Goal: Download file/media

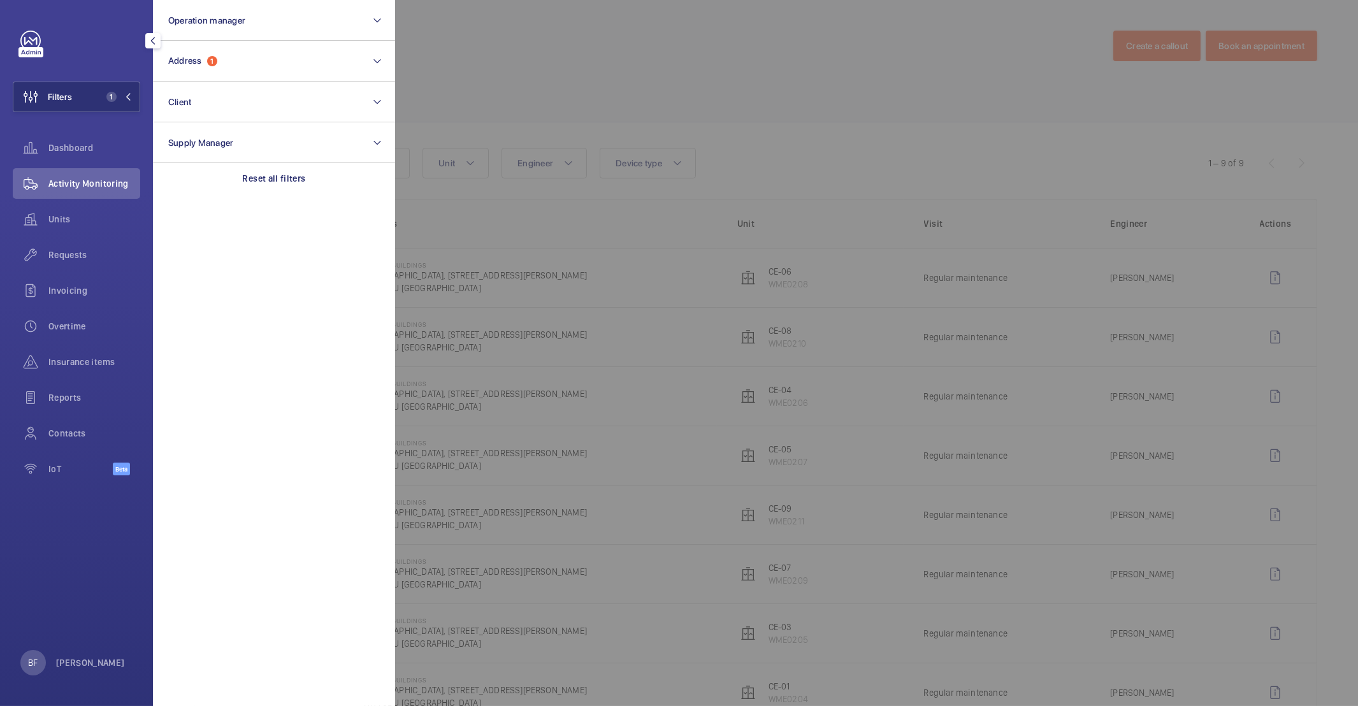
click at [625, 92] on div at bounding box center [1074, 353] width 1358 height 706
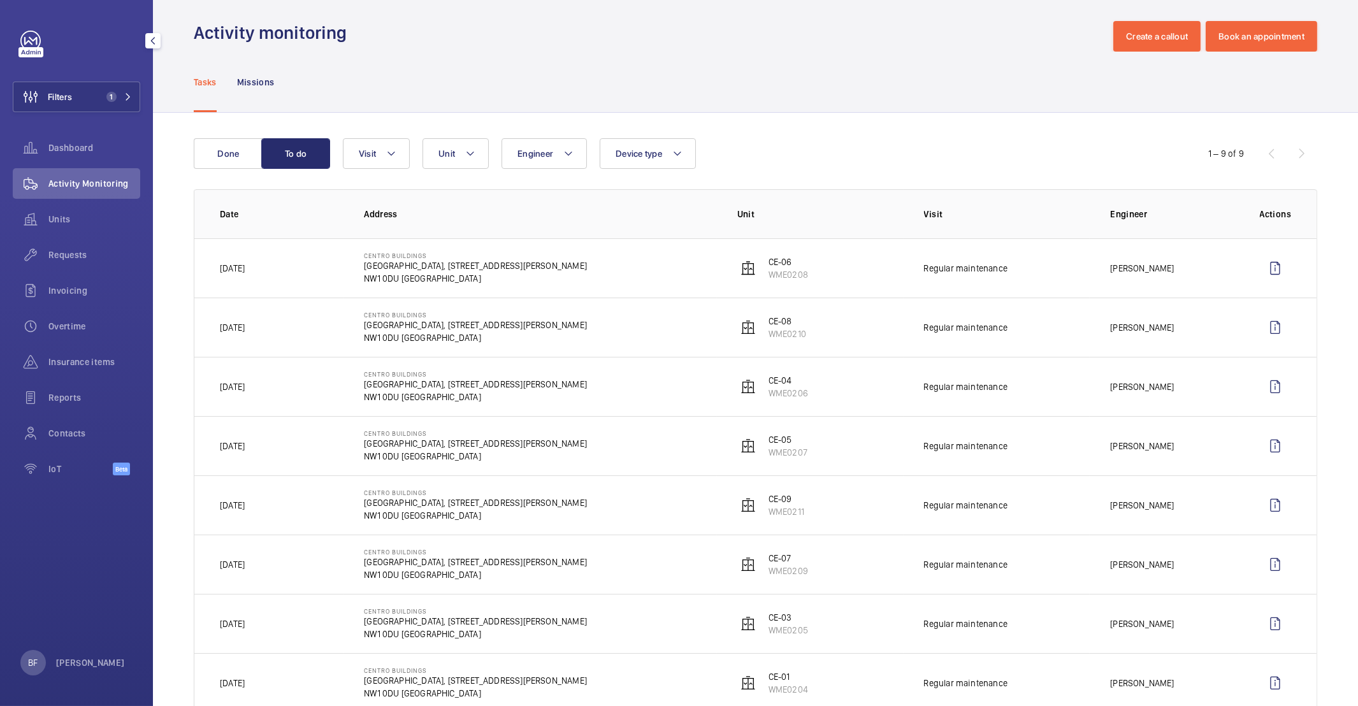
scroll to position [107, 0]
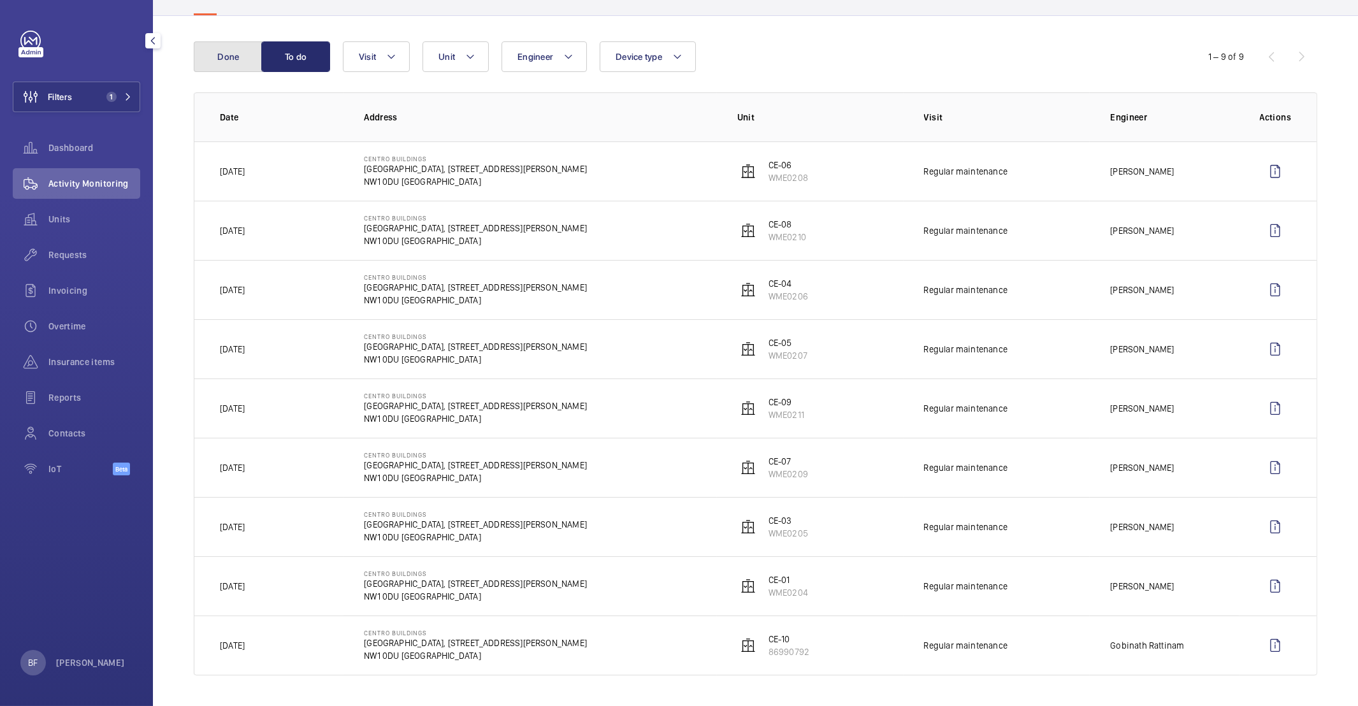
click at [215, 55] on button "Done" at bounding box center [228, 56] width 69 height 31
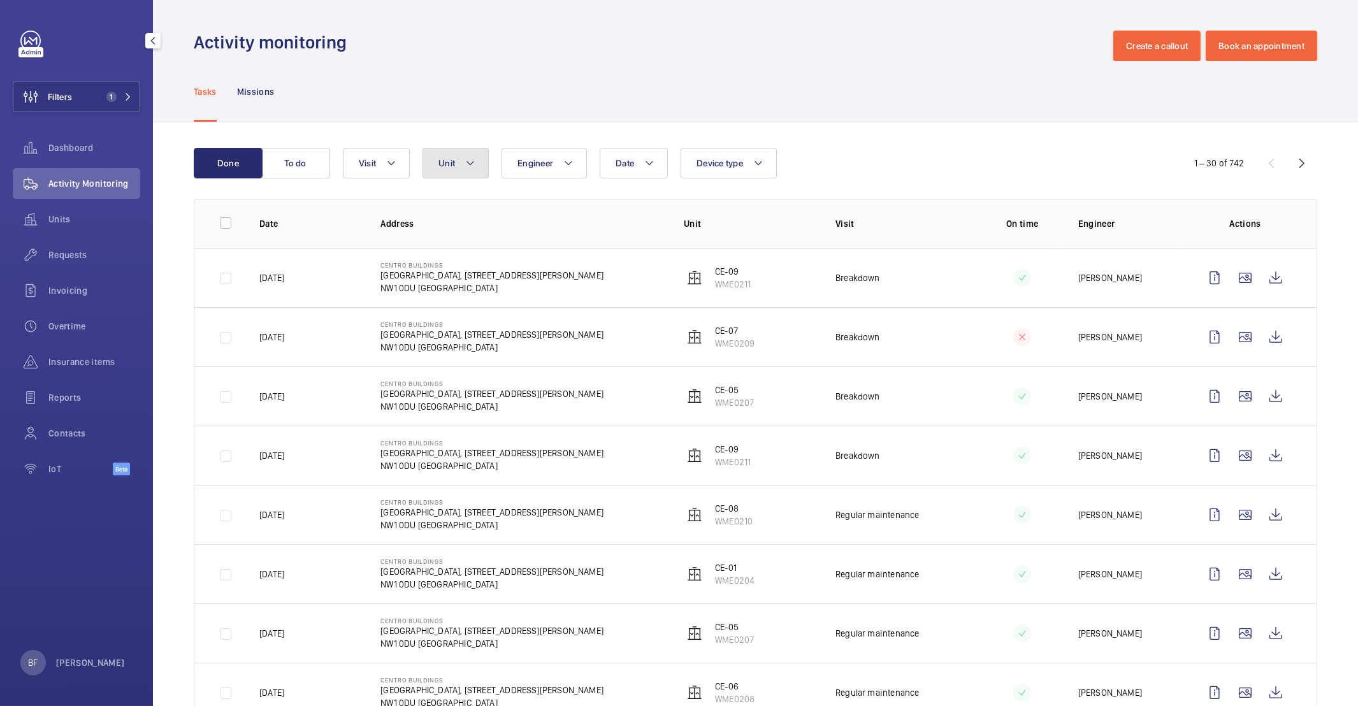
click at [431, 168] on button "Unit" at bounding box center [456, 163] width 66 height 31
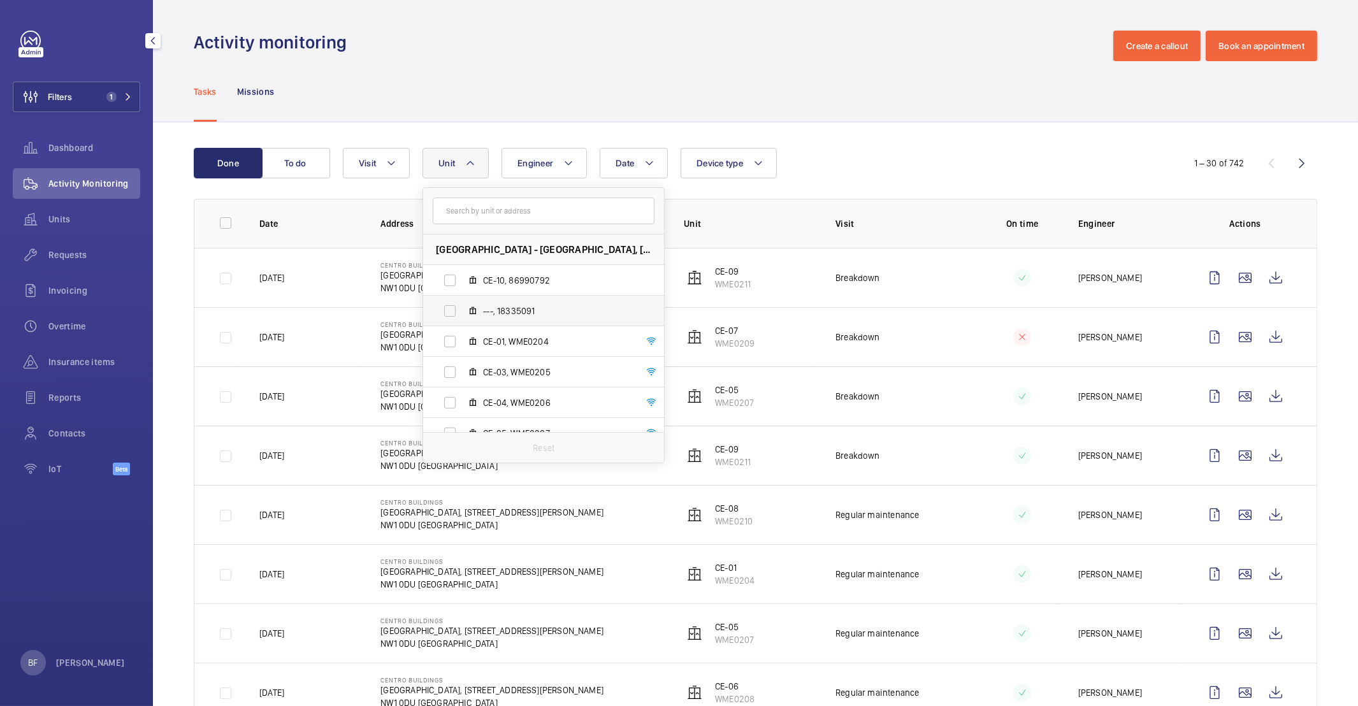
scroll to position [169, 0]
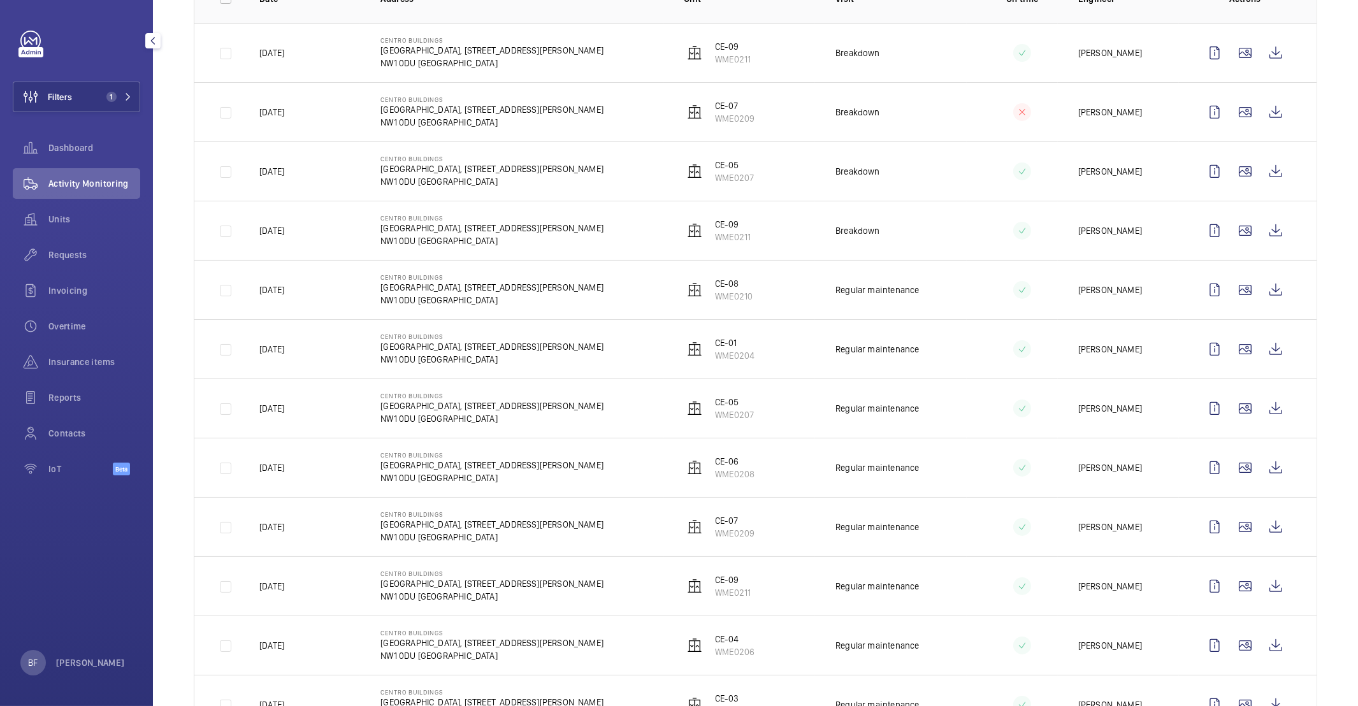
scroll to position [0, 0]
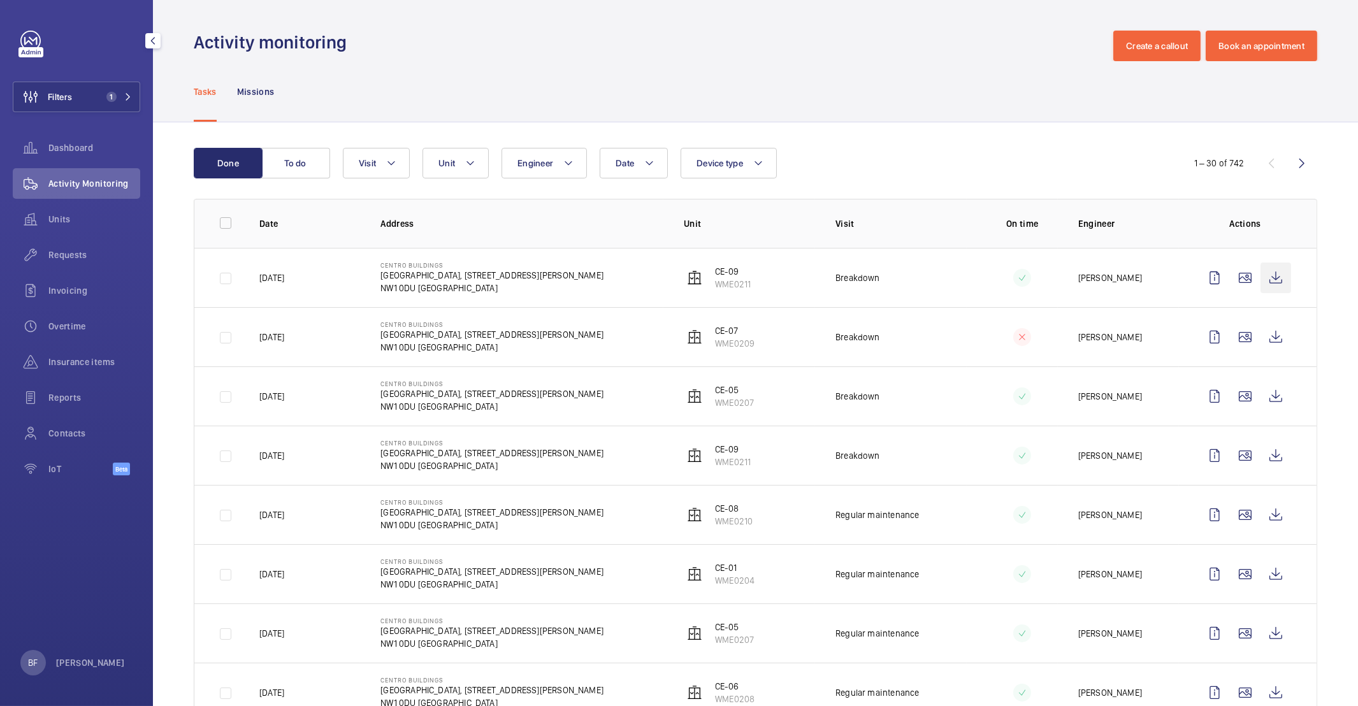
click at [1265, 274] on wm-front-icon-button at bounding box center [1276, 278] width 31 height 31
